Goal: Task Accomplishment & Management: Use online tool/utility

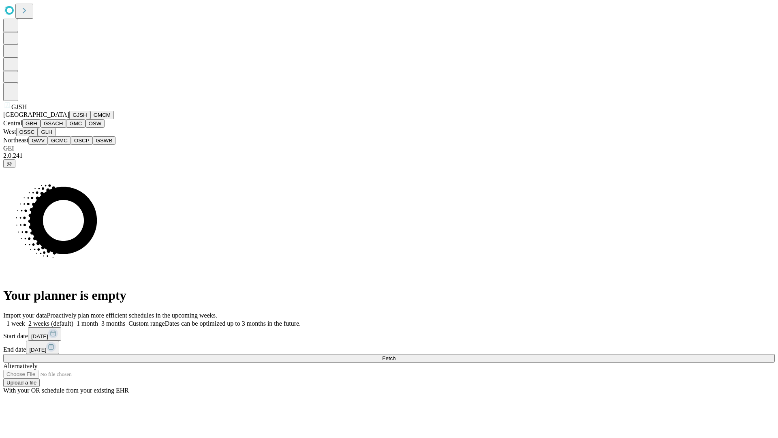
click at [69, 119] on button "GJSH" at bounding box center [79, 115] width 21 height 9
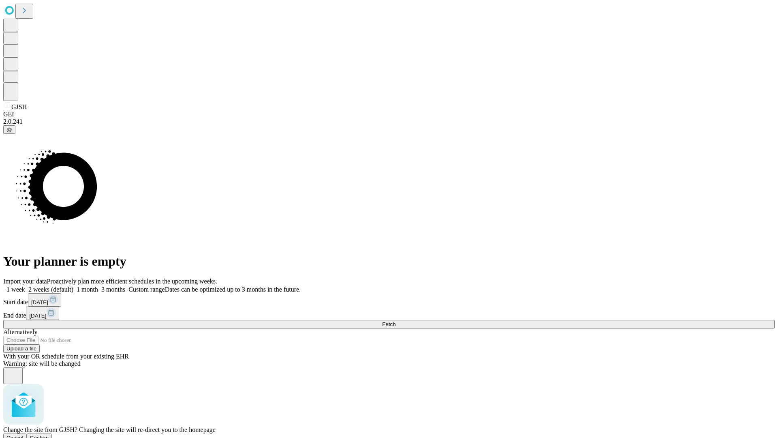
click at [49, 434] on span "Confirm" at bounding box center [39, 437] width 19 height 6
click at [73, 286] on label "2 weeks (default)" at bounding box center [49, 289] width 48 height 7
click at [395, 321] on span "Fetch" at bounding box center [388, 324] width 13 height 6
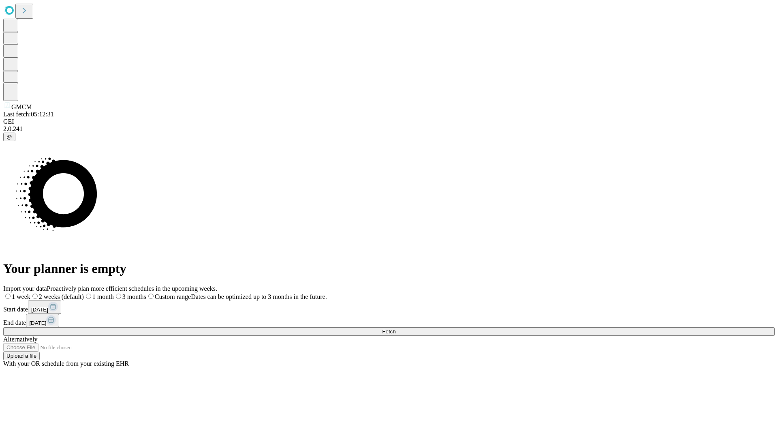
click at [395, 328] on span "Fetch" at bounding box center [388, 331] width 13 height 6
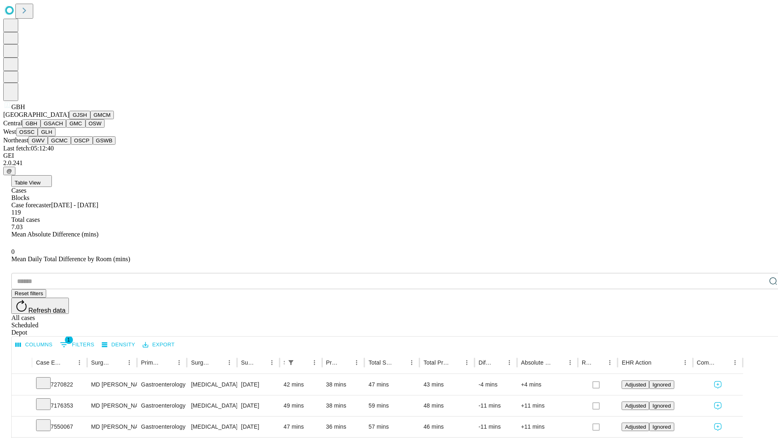
click at [63, 128] on button "GSACH" at bounding box center [54, 123] width 26 height 9
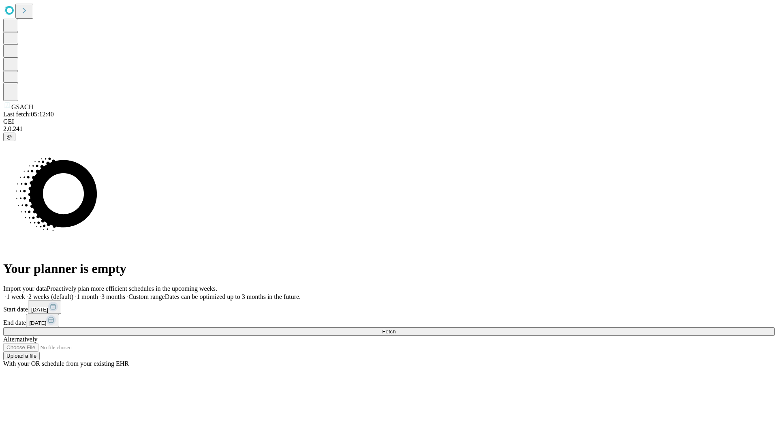
click at [73, 293] on label "2 weeks (default)" at bounding box center [49, 296] width 48 height 7
click at [395, 328] on span "Fetch" at bounding box center [388, 331] width 13 height 6
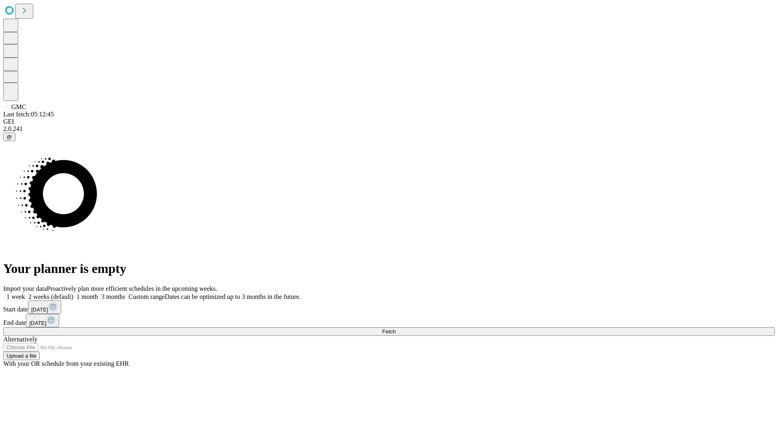
click at [73, 293] on label "2 weeks (default)" at bounding box center [49, 296] width 48 height 7
click at [395, 328] on span "Fetch" at bounding box center [388, 331] width 13 height 6
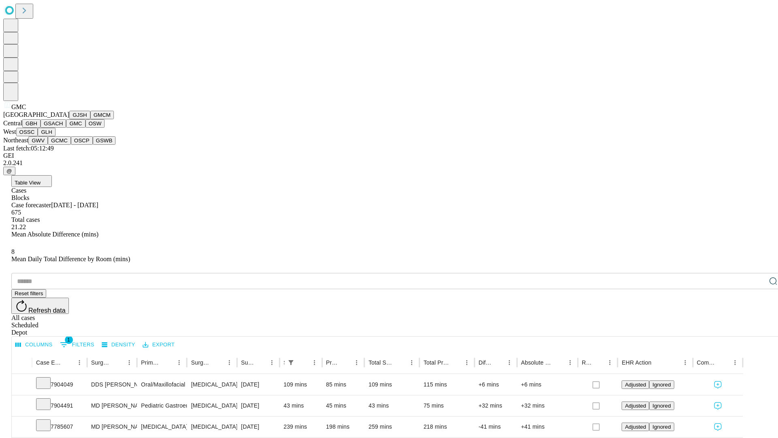
click at [85, 128] on button "OSW" at bounding box center [94, 123] width 19 height 9
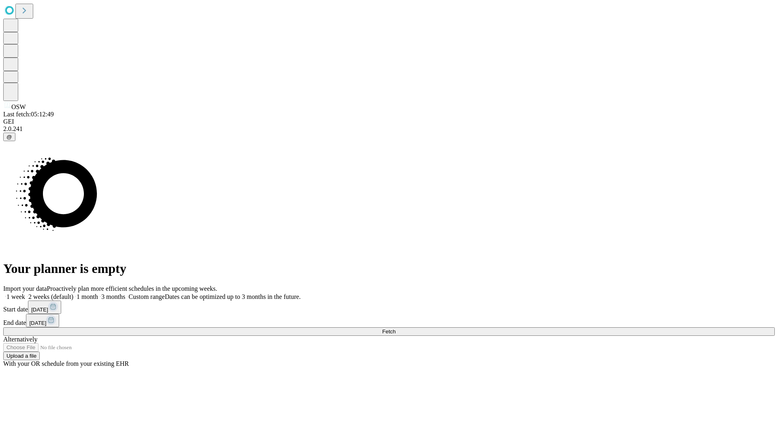
click at [73, 293] on label "2 weeks (default)" at bounding box center [49, 296] width 48 height 7
click at [395, 328] on span "Fetch" at bounding box center [388, 331] width 13 height 6
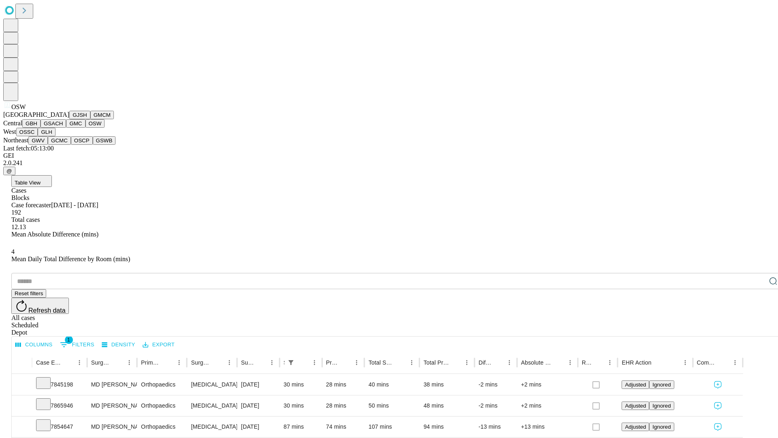
click at [38, 136] on button "OSSC" at bounding box center [27, 132] width 22 height 9
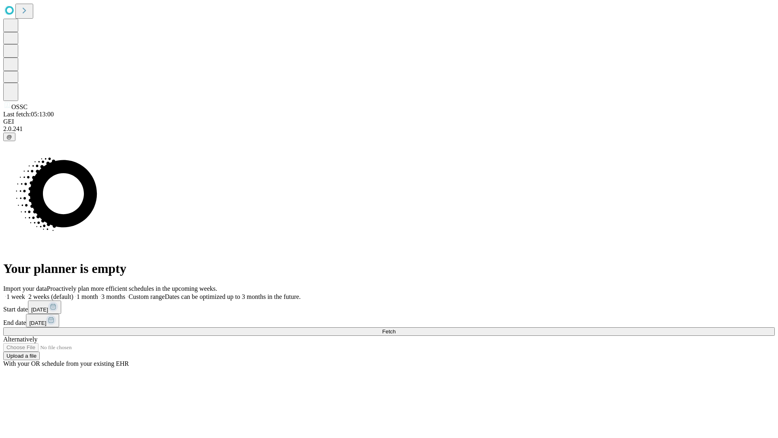
click at [73, 293] on label "2 weeks (default)" at bounding box center [49, 296] width 48 height 7
click at [395, 328] on span "Fetch" at bounding box center [388, 331] width 13 height 6
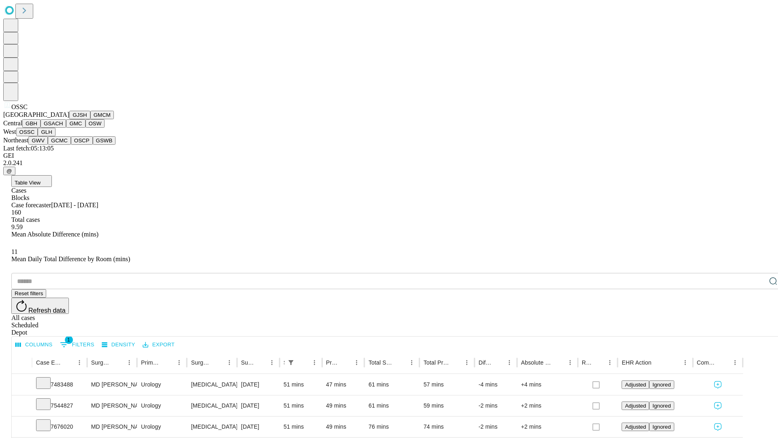
click at [55, 136] on button "GLH" at bounding box center [46, 132] width 17 height 9
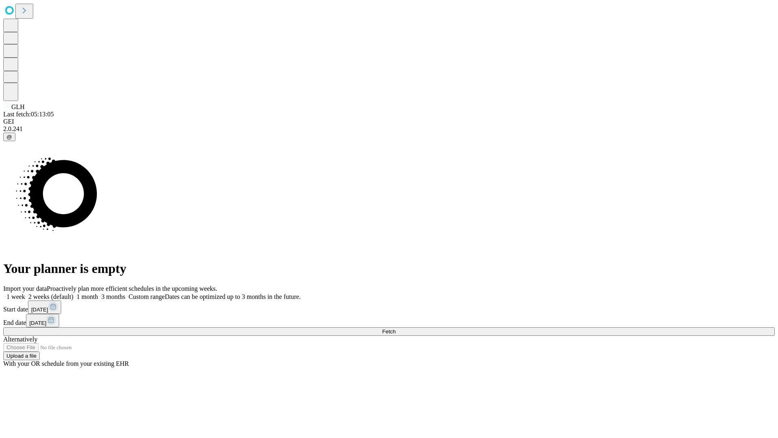
click at [73, 293] on label "2 weeks (default)" at bounding box center [49, 296] width 48 height 7
click at [395, 328] on span "Fetch" at bounding box center [388, 331] width 13 height 6
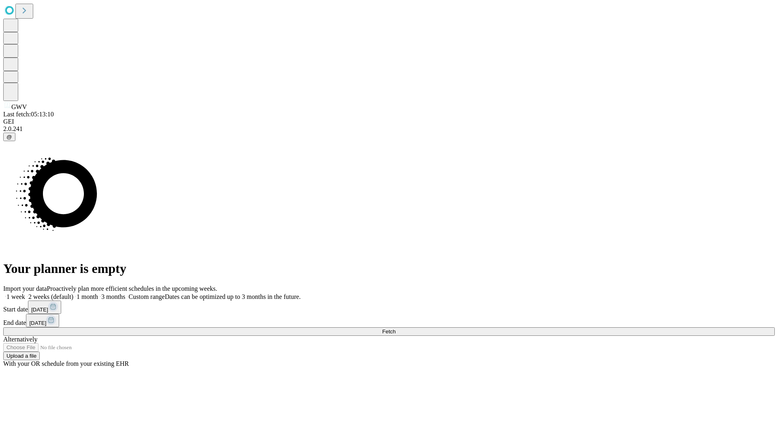
click at [395, 328] on span "Fetch" at bounding box center [388, 331] width 13 height 6
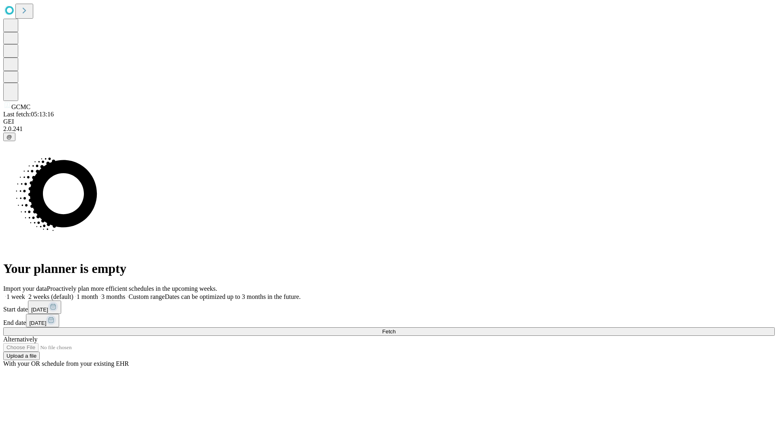
click at [73, 293] on label "2 weeks (default)" at bounding box center [49, 296] width 48 height 7
click at [395, 328] on span "Fetch" at bounding box center [388, 331] width 13 height 6
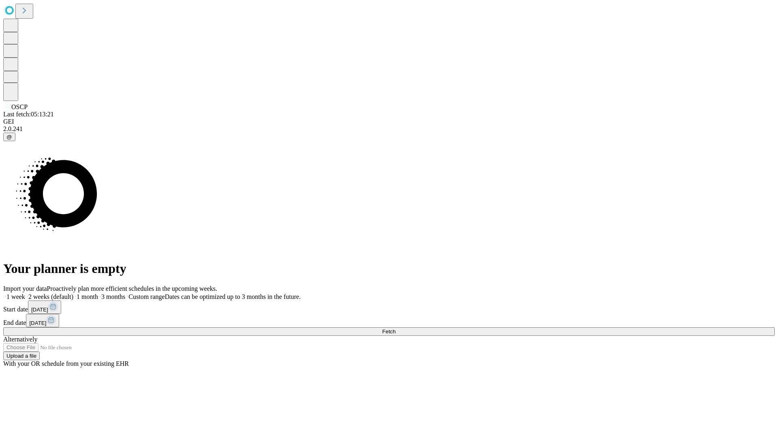
click at [395, 328] on span "Fetch" at bounding box center [388, 331] width 13 height 6
